Goal: Task Accomplishment & Management: Manage account settings

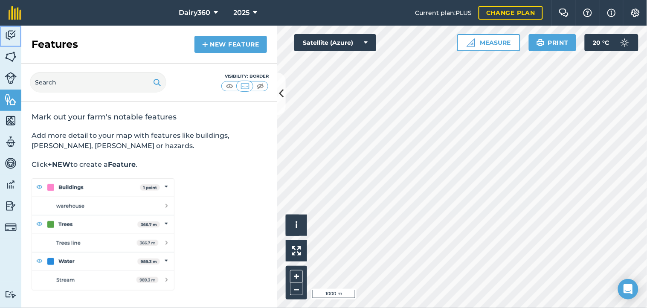
click at [5, 32] on img at bounding box center [11, 35] width 12 height 13
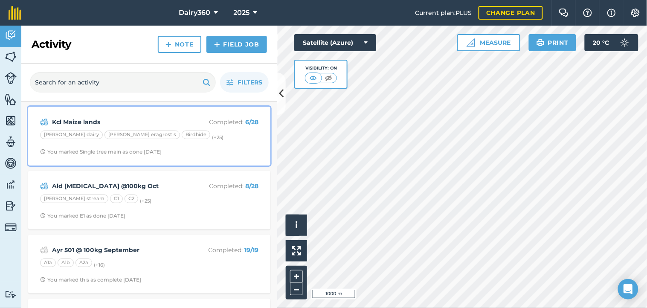
drag, startPoint x: 103, startPoint y: 132, endPoint x: 104, endPoint y: 121, distance: 11.1
click at [105, 132] on div "[PERSON_NAME] eragrostis" at bounding box center [143, 135] width 76 height 9
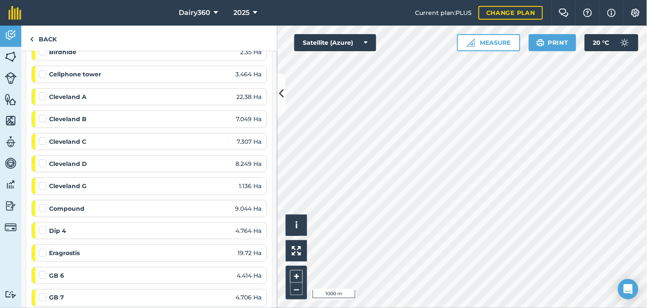
scroll to position [126, 0]
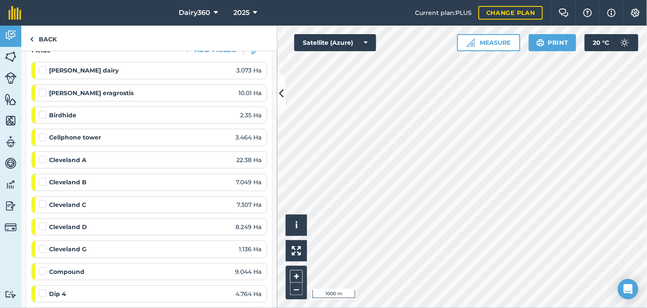
click at [42, 111] on label at bounding box center [44, 111] width 10 height 0
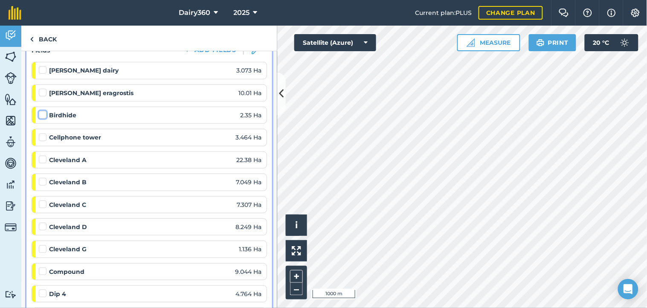
click at [42, 113] on input "checkbox" at bounding box center [42, 114] width 6 height 6
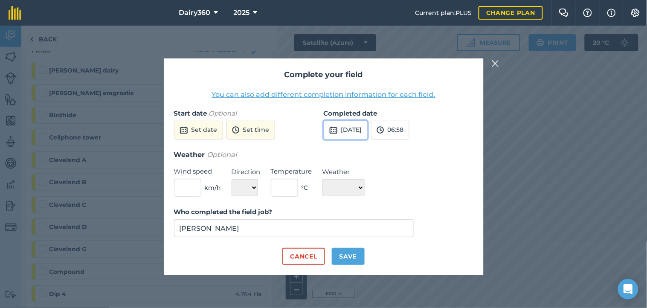
click at [368, 130] on button "[DATE]" at bounding box center [346, 130] width 44 height 19
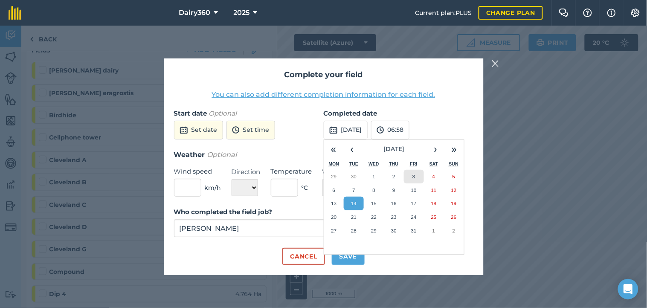
click at [411, 179] on button "3" at bounding box center [414, 177] width 20 height 14
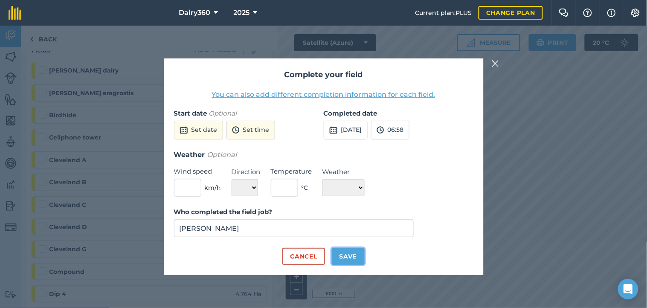
click at [346, 258] on button "Save" at bounding box center [348, 256] width 33 height 17
checkbox input "true"
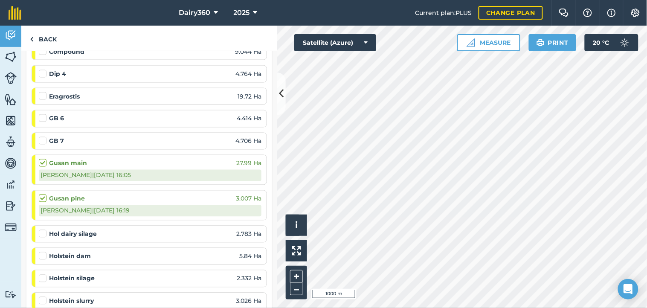
scroll to position [379, 0]
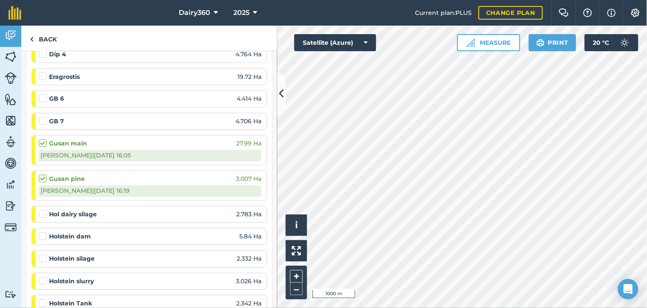
click at [43, 232] on label at bounding box center [44, 232] width 10 height 0
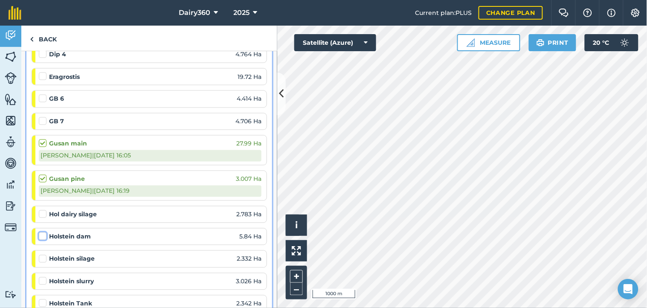
click at [43, 235] on input "checkbox" at bounding box center [42, 235] width 6 height 6
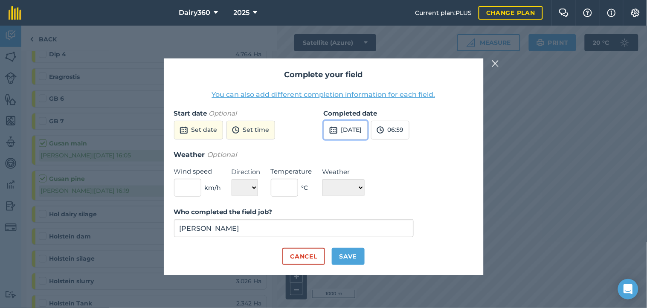
click at [368, 129] on button "[DATE]" at bounding box center [346, 130] width 44 height 19
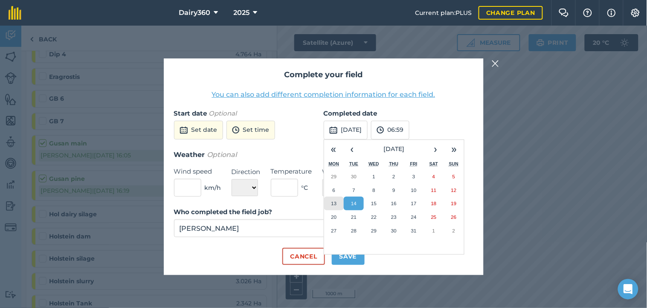
click at [336, 206] on abbr "13" at bounding box center [334, 204] width 6 height 6
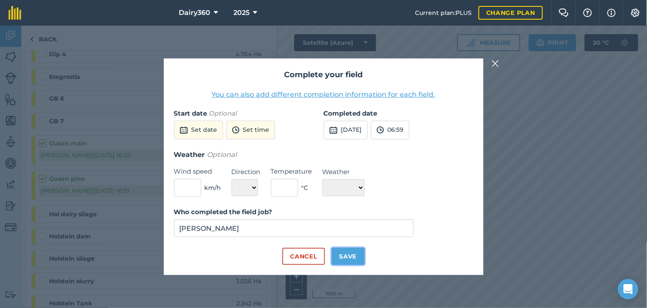
click at [344, 257] on button "Save" at bounding box center [348, 256] width 33 height 17
checkbox input "true"
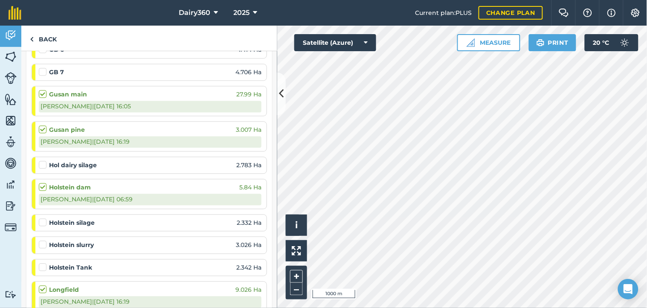
scroll to position [442, 0]
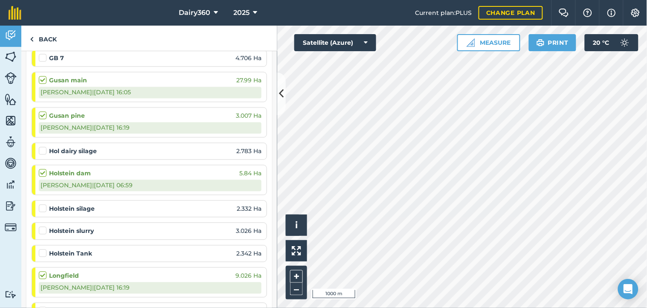
click at [43, 227] on label at bounding box center [44, 227] width 10 height 0
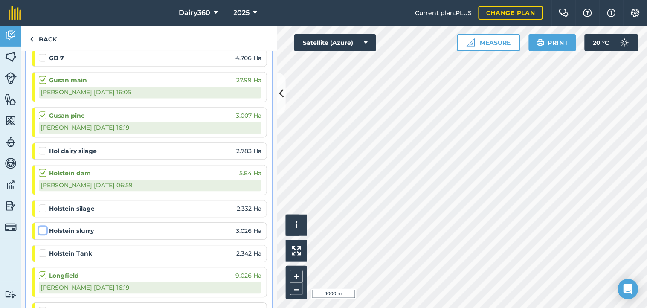
click at [43, 232] on input "checkbox" at bounding box center [42, 230] width 6 height 6
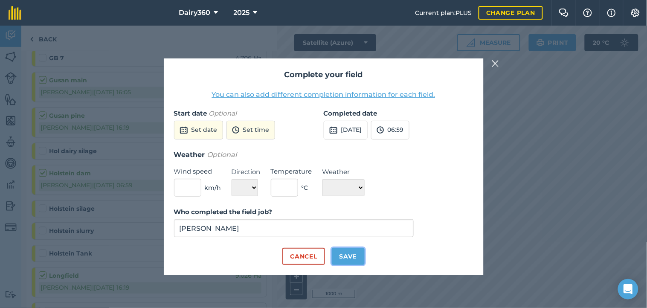
click at [350, 254] on button "Save" at bounding box center [348, 256] width 33 height 17
checkbox input "true"
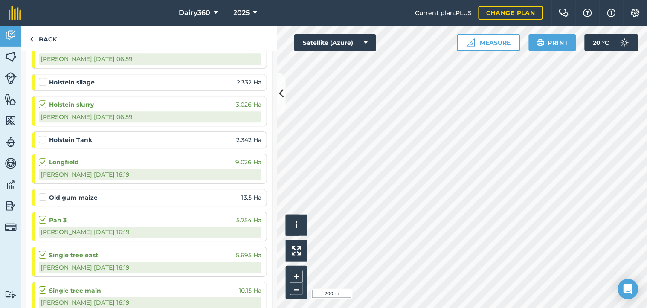
scroll to position [506, 0]
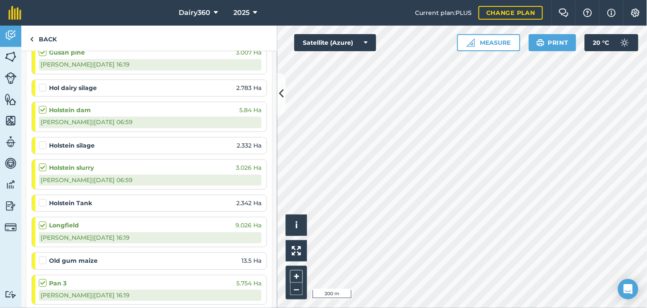
click at [43, 83] on label at bounding box center [44, 83] width 10 height 0
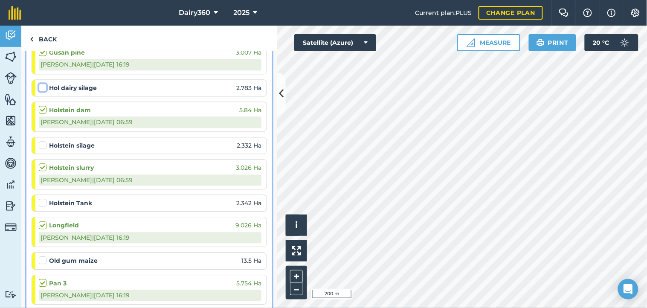
click at [43, 87] on input "checkbox" at bounding box center [42, 86] width 6 height 6
checkbox input "false"
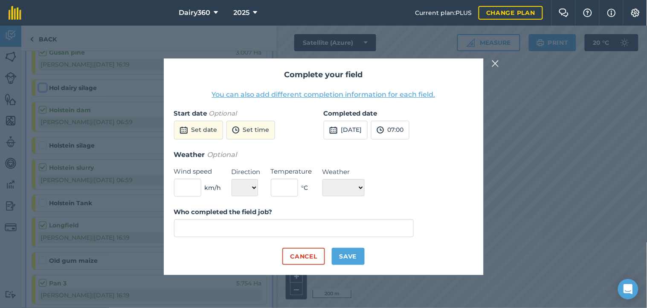
type input "[PERSON_NAME]"
click at [349, 256] on button "Save" at bounding box center [348, 256] width 33 height 17
checkbox input "true"
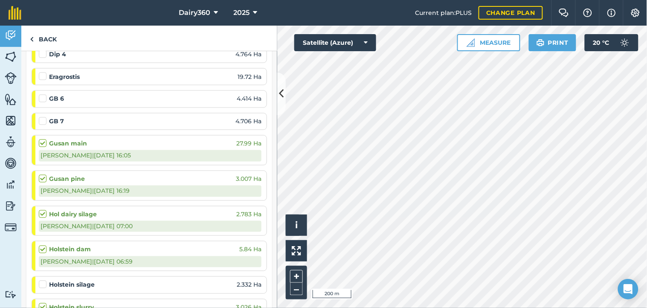
scroll to position [316, 0]
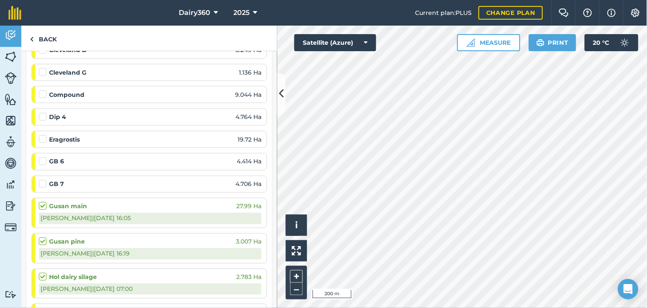
click at [40, 135] on label at bounding box center [44, 135] width 10 height 0
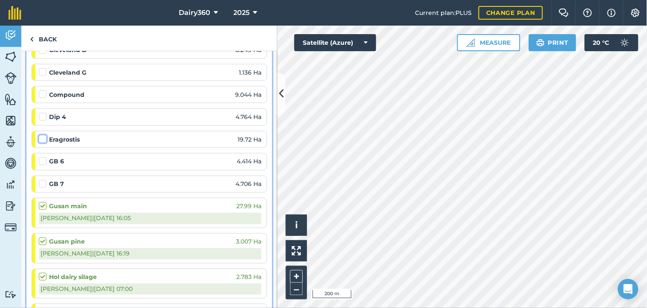
click at [40, 140] on input "checkbox" at bounding box center [42, 138] width 6 height 6
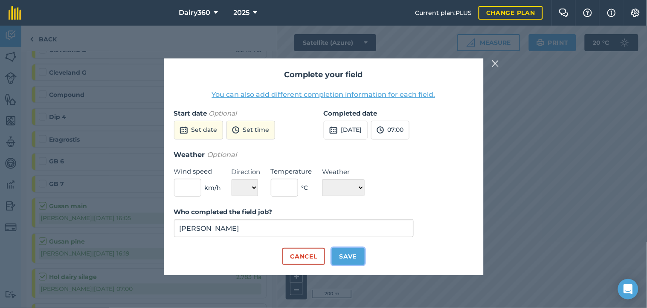
click at [351, 252] on button "Save" at bounding box center [348, 256] width 33 height 17
checkbox input "true"
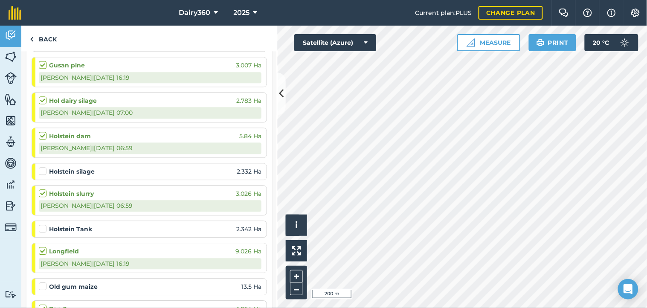
scroll to position [569, 0]
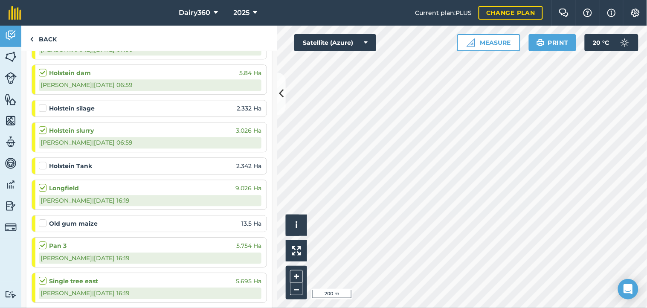
click at [43, 219] on label at bounding box center [44, 219] width 10 height 0
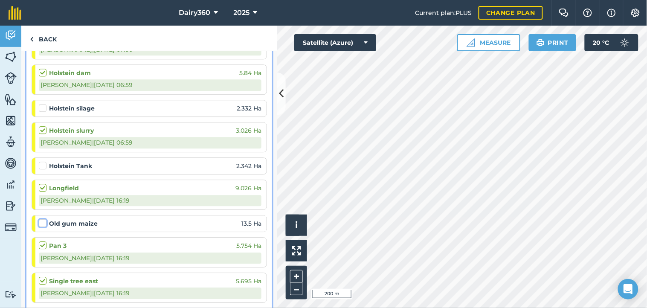
click at [43, 224] on input "checkbox" at bounding box center [42, 222] width 6 height 6
checkbox input "false"
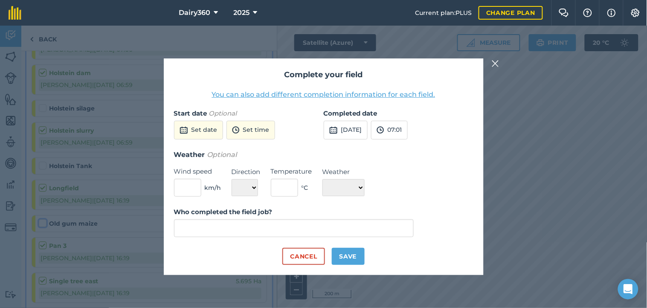
type input "[PERSON_NAME]"
click at [348, 255] on button "Save" at bounding box center [348, 256] width 33 height 17
checkbox input "true"
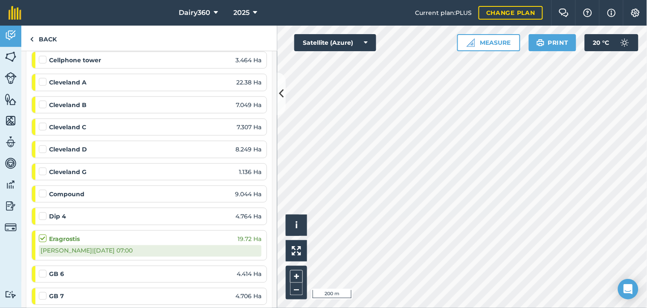
scroll to position [189, 0]
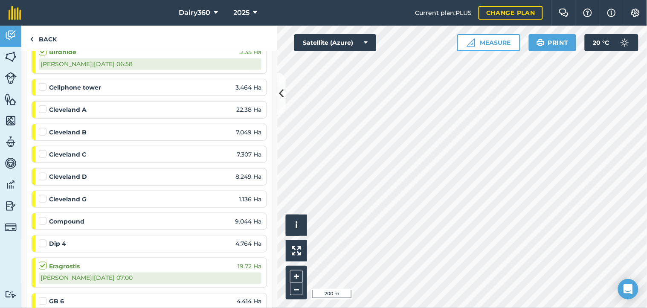
click at [41, 105] on label at bounding box center [44, 105] width 10 height 0
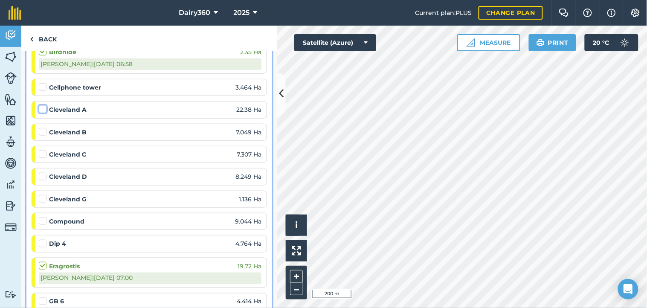
click at [41, 105] on input "checkbox" at bounding box center [42, 108] width 6 height 6
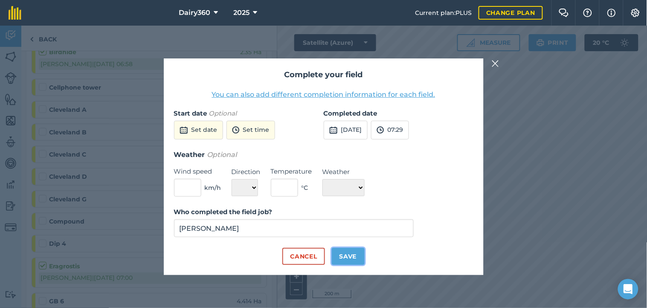
click at [348, 251] on button "Save" at bounding box center [348, 256] width 33 height 17
checkbox input "true"
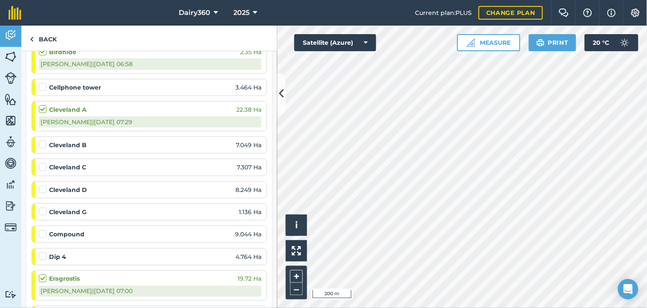
click at [44, 140] on label at bounding box center [44, 140] width 10 height 0
click at [44, 143] on input "checkbox" at bounding box center [42, 143] width 6 height 6
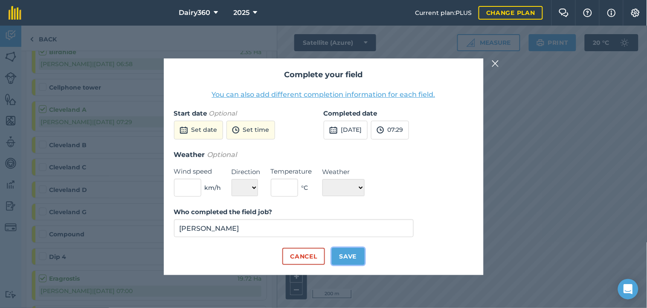
click at [358, 257] on button "Save" at bounding box center [348, 256] width 33 height 17
checkbox input "true"
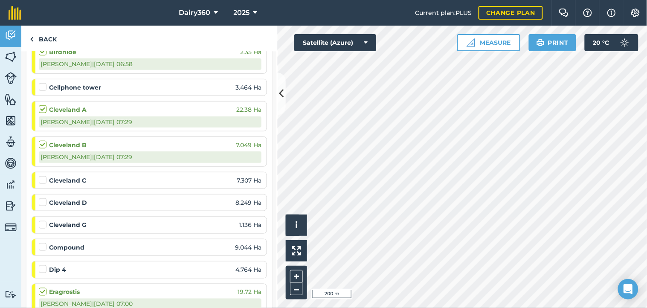
click at [41, 176] on label at bounding box center [44, 176] width 10 height 0
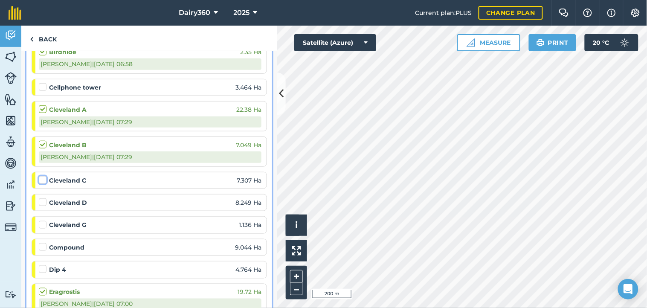
click at [41, 180] on input "checkbox" at bounding box center [42, 179] width 6 height 6
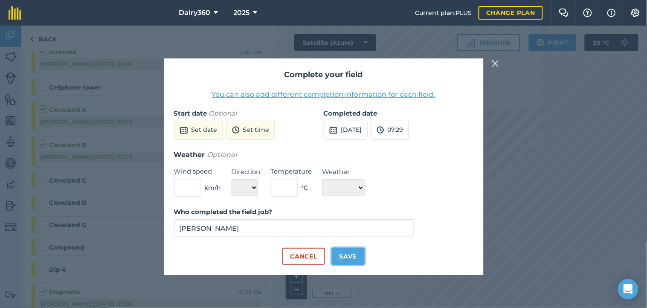
click at [351, 259] on button "Save" at bounding box center [348, 256] width 33 height 17
checkbox input "true"
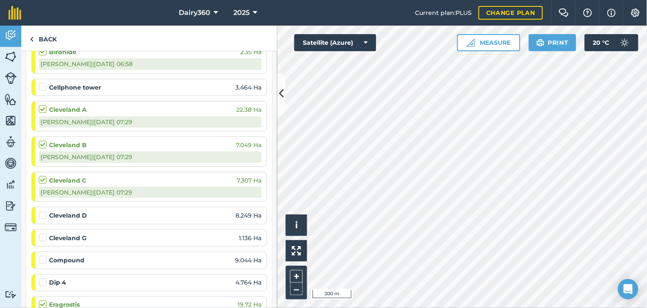
click at [43, 211] on label at bounding box center [44, 211] width 10 height 0
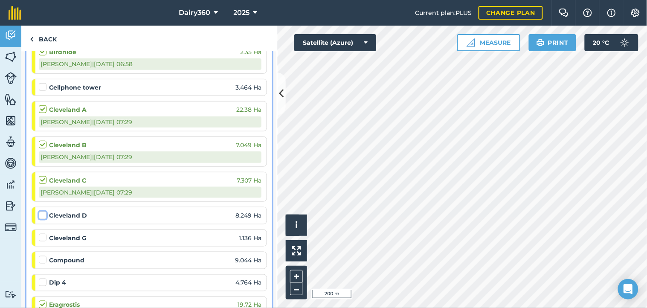
click at [43, 215] on input "checkbox" at bounding box center [42, 214] width 6 height 6
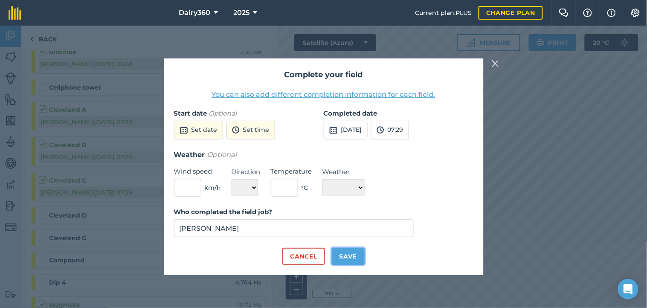
click at [352, 256] on button "Save" at bounding box center [348, 256] width 33 height 17
checkbox input "true"
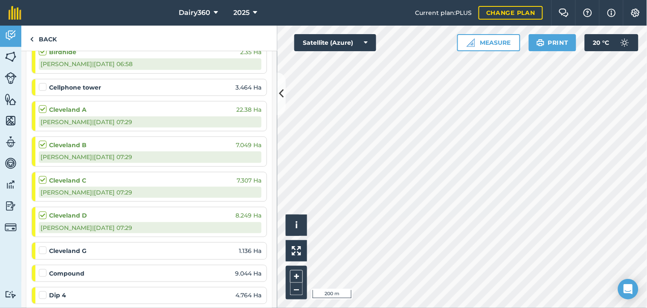
click at [41, 246] on label at bounding box center [44, 246] width 10 height 0
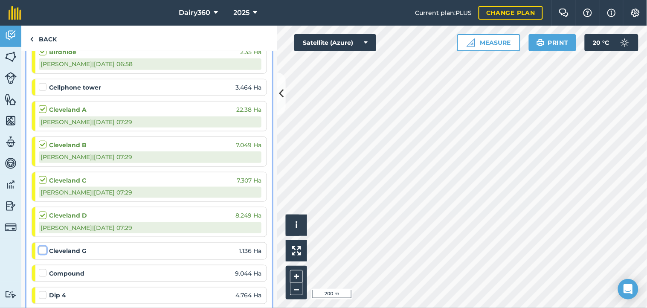
click at [41, 248] on input "checkbox" at bounding box center [42, 249] width 6 height 6
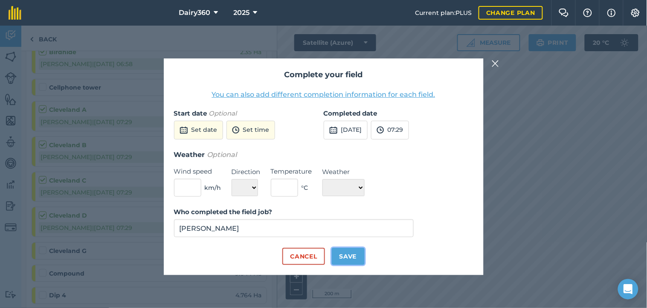
click at [346, 258] on button "Save" at bounding box center [348, 256] width 33 height 17
checkbox input "true"
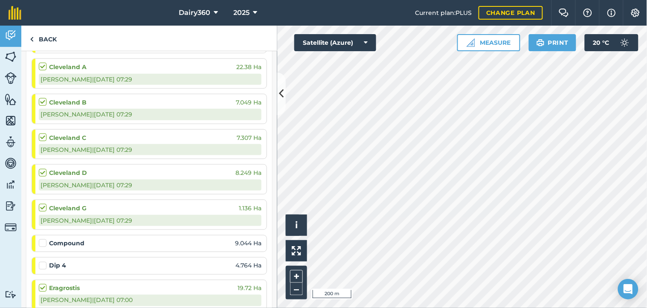
scroll to position [253, 0]
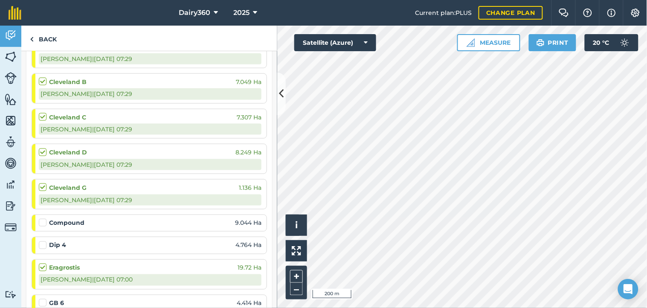
click at [41, 218] on label at bounding box center [44, 218] width 10 height 0
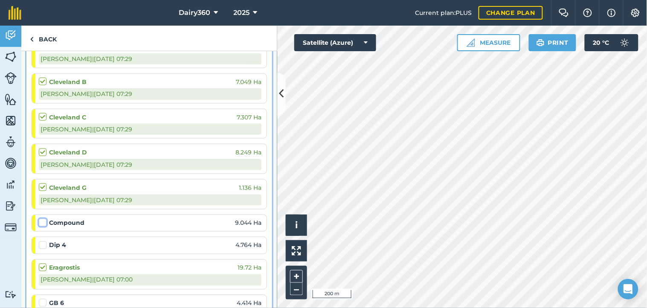
click at [41, 222] on input "checkbox" at bounding box center [42, 221] width 6 height 6
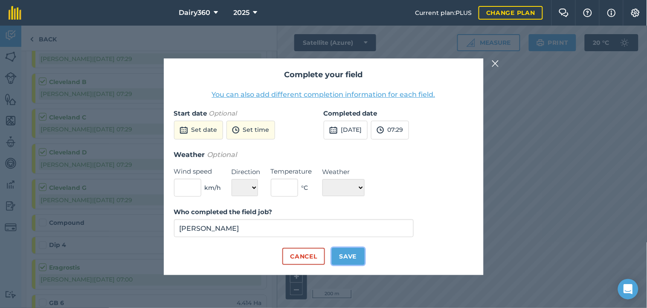
click at [344, 253] on button "Save" at bounding box center [348, 256] width 33 height 17
checkbox input "true"
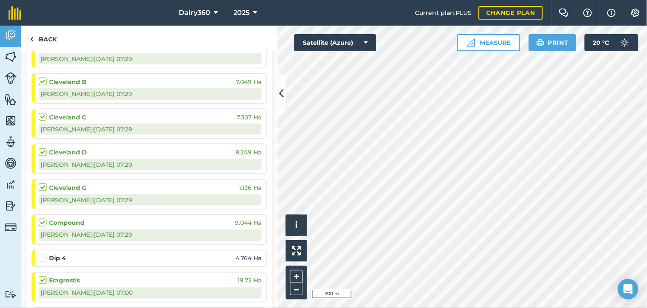
click at [42, 262] on div at bounding box center [44, 258] width 10 height 9
click at [45, 254] on label at bounding box center [44, 254] width 10 height 0
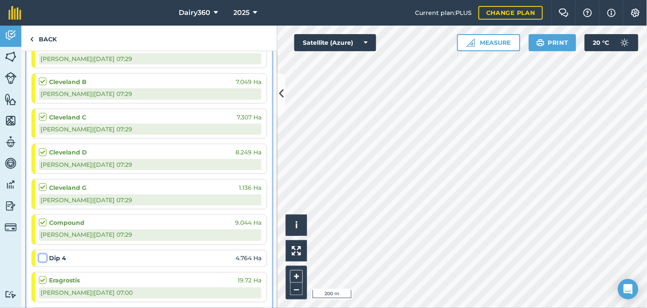
click at [44, 255] on input "checkbox" at bounding box center [42, 257] width 6 height 6
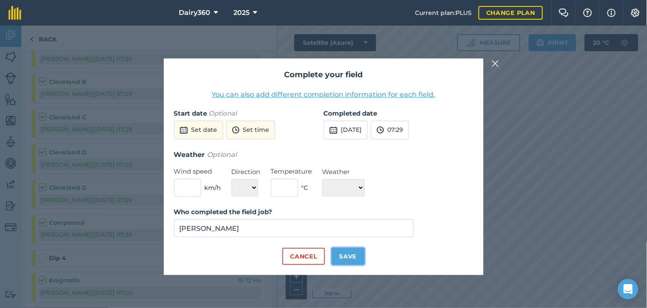
click at [356, 252] on button "Save" at bounding box center [348, 256] width 33 height 17
checkbox input "true"
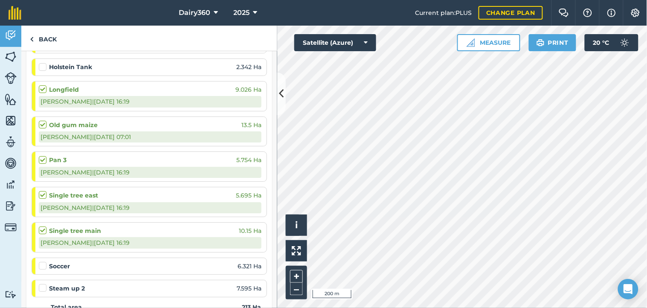
scroll to position [821, 0]
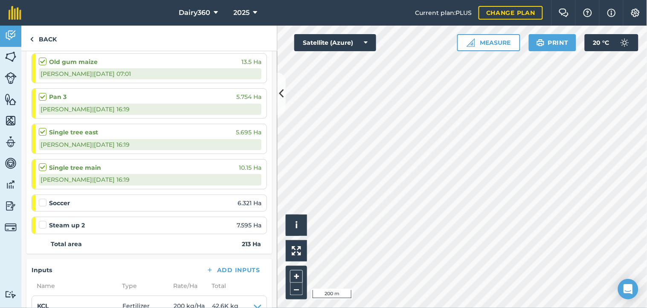
click at [44, 198] on label at bounding box center [44, 198] width 10 height 0
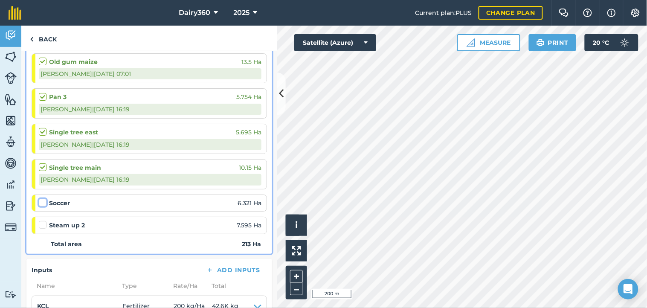
click at [44, 204] on input "checkbox" at bounding box center [42, 201] width 6 height 6
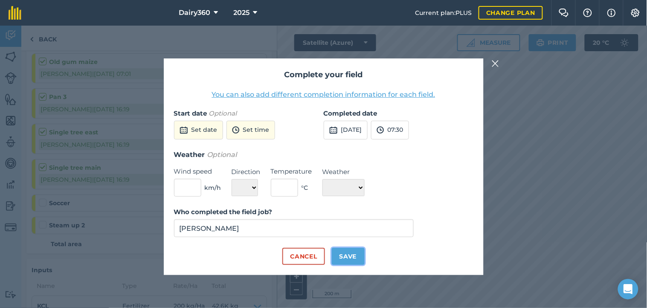
click at [356, 256] on button "Save" at bounding box center [348, 256] width 33 height 17
checkbox input "true"
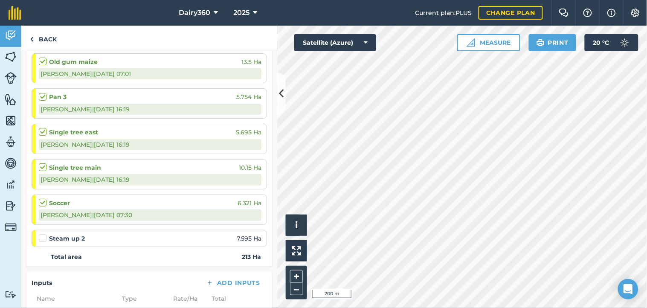
click at [41, 234] on label at bounding box center [44, 234] width 10 height 0
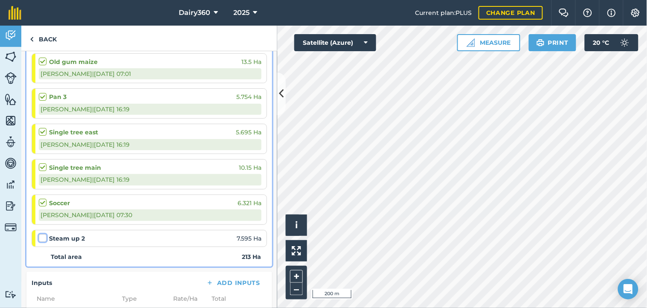
click at [41, 237] on input "checkbox" at bounding box center [42, 237] width 6 height 6
checkbox input "false"
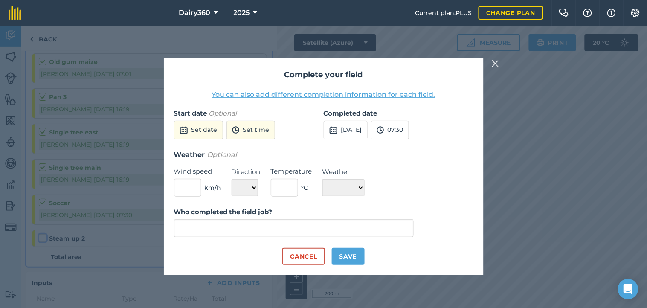
type input "[PERSON_NAME]"
click at [348, 257] on button "Save" at bounding box center [348, 256] width 33 height 17
checkbox input "true"
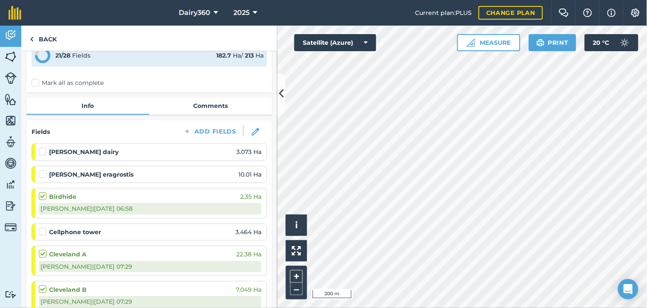
scroll to position [0, 0]
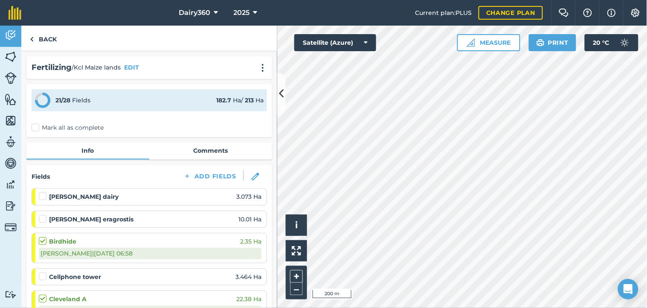
click at [41, 215] on label at bounding box center [44, 215] width 10 height 0
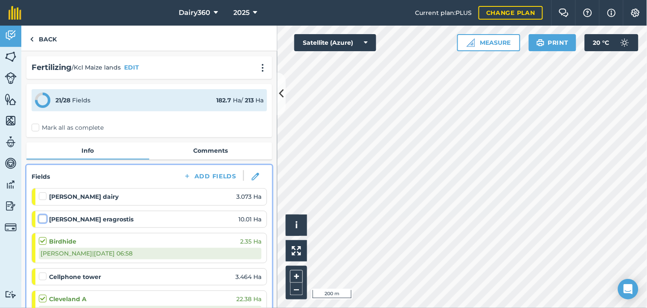
click at [41, 219] on input "checkbox" at bounding box center [42, 218] width 6 height 6
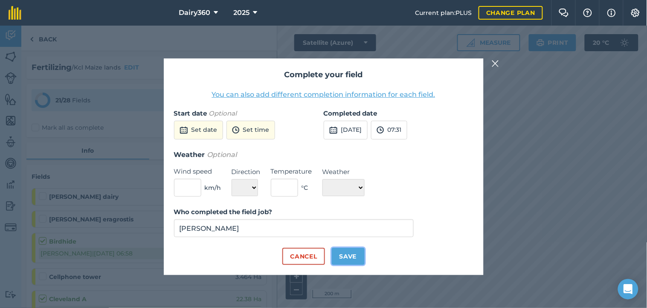
click at [350, 254] on button "Save" at bounding box center [348, 256] width 33 height 17
checkbox input "true"
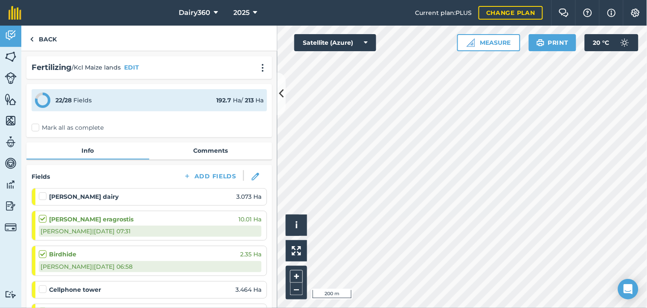
scroll to position [63, 0]
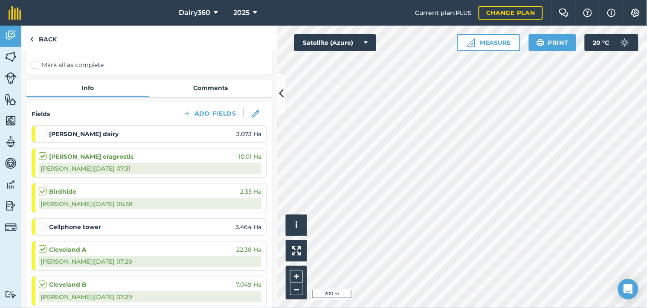
click at [39, 222] on label at bounding box center [44, 222] width 10 height 0
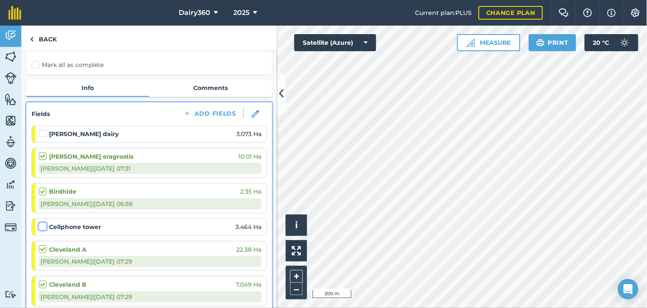
click at [39, 225] on input "checkbox" at bounding box center [42, 225] width 6 height 6
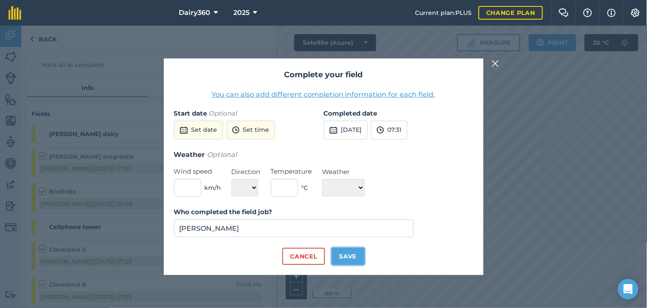
click at [355, 256] on button "Save" at bounding box center [348, 256] width 33 height 17
checkbox input "true"
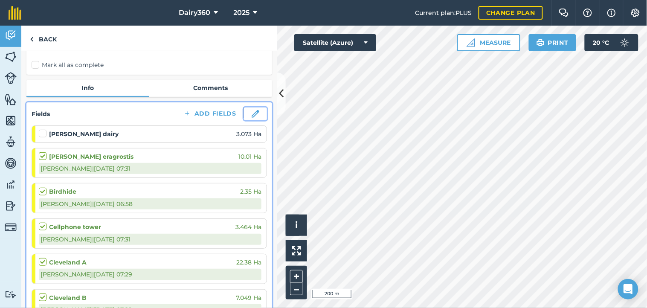
click at [252, 113] on img at bounding box center [256, 114] width 8 height 8
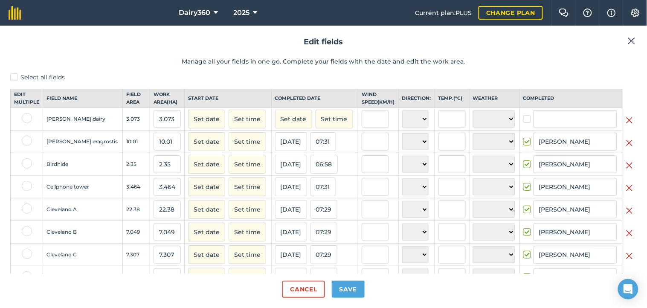
click at [626, 125] on img at bounding box center [629, 120] width 7 height 10
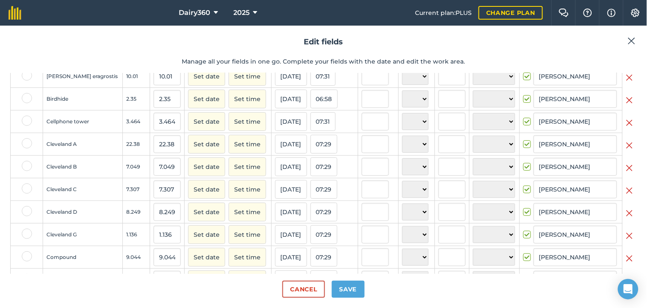
scroll to position [126, 0]
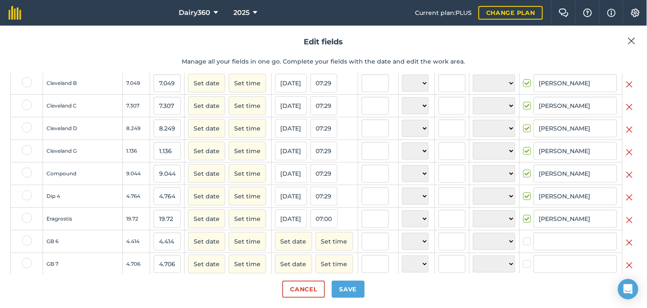
click at [626, 248] on img at bounding box center [629, 243] width 7 height 10
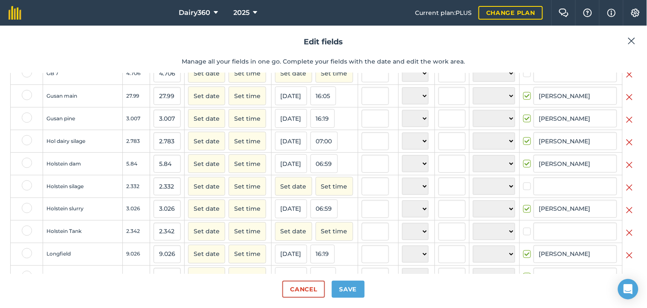
scroll to position [316, 0]
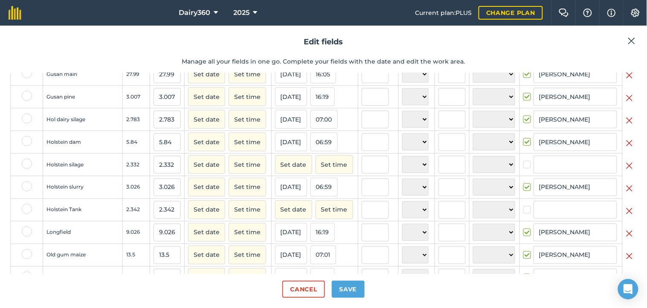
click at [626, 171] on img at bounding box center [629, 166] width 7 height 10
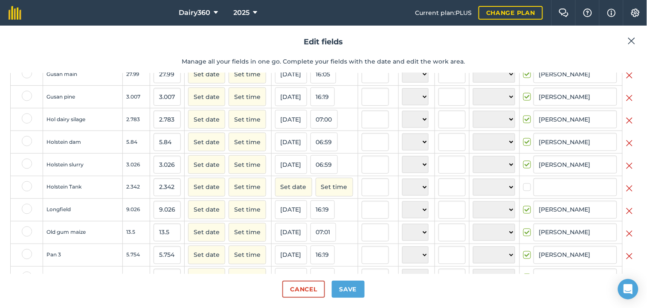
click at [626, 194] on img at bounding box center [629, 188] width 7 height 10
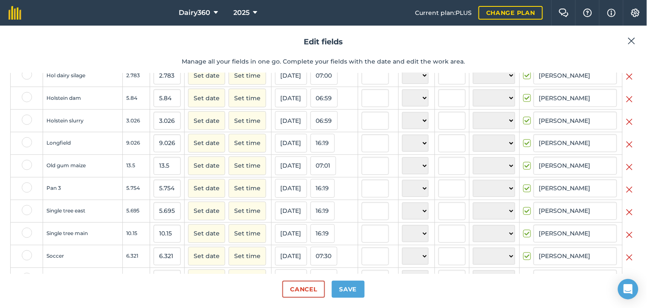
scroll to position [394, 0]
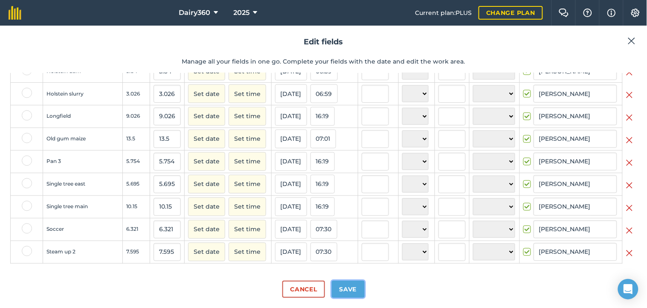
click at [347, 289] on button "Save" at bounding box center [348, 289] width 33 height 17
